Goal: Information Seeking & Learning: Learn about a topic

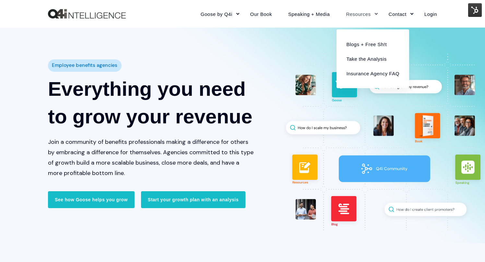
click at [359, 14] on link "Resources" at bounding box center [359, 14] width 42 height 28
click at [362, 46] on link "Blogs + Free Sh!t" at bounding box center [372, 44] width 63 height 15
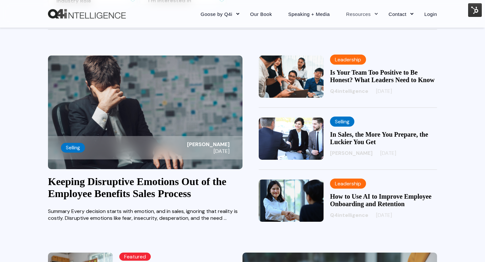
scroll to position [160, 0]
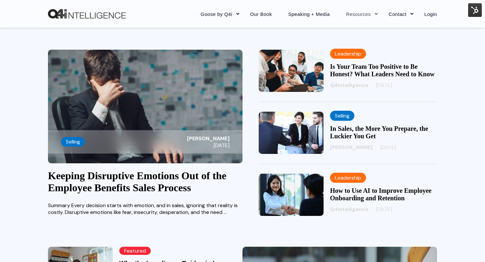
click at [191, 182] on link "Keeping Disruptive Emotions Out of the Employee Benefits Sales Process" at bounding box center [137, 182] width 178 height 24
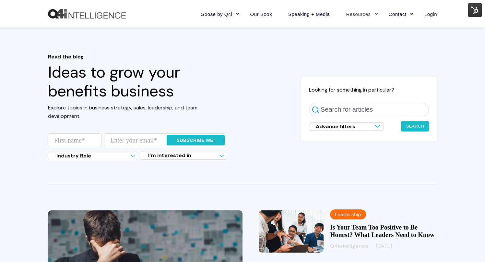
scroll to position [160, 0]
